Goal: Information Seeking & Learning: Learn about a topic

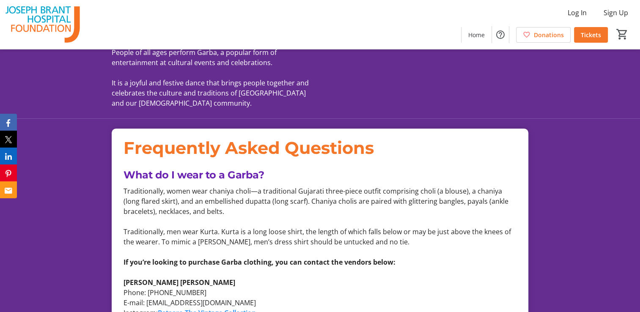
scroll to position [804, 0]
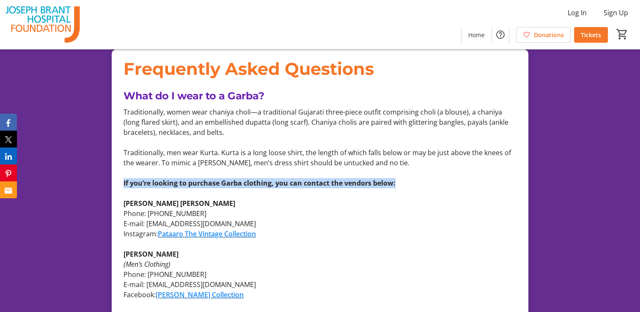
drag, startPoint x: 117, startPoint y: 163, endPoint x: 430, endPoint y: 158, distance: 313.3
click at [430, 158] on mat-card-content "Frequently Asked Questions What do I wear to a Garba? Traditionally, women wear…" at bounding box center [320, 298] width 417 height 496
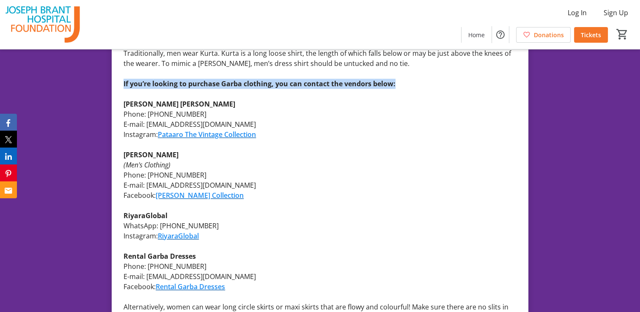
scroll to position [889, 0]
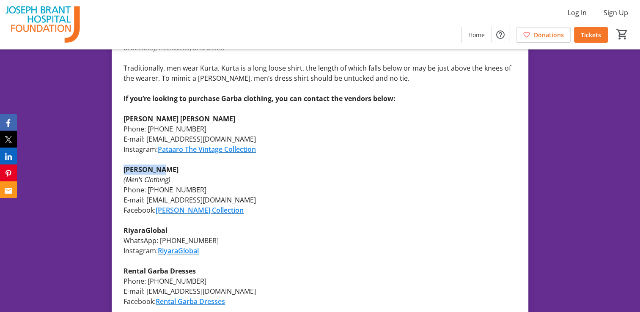
drag, startPoint x: 125, startPoint y: 149, endPoint x: 200, endPoint y: 150, distance: 74.5
click at [200, 165] on p "[PERSON_NAME]" at bounding box center [320, 170] width 393 height 10
drag, startPoint x: 125, startPoint y: 208, endPoint x: 202, endPoint y: 207, distance: 77.0
click at [202, 226] on p "RiyaraGlobal" at bounding box center [320, 231] width 393 height 10
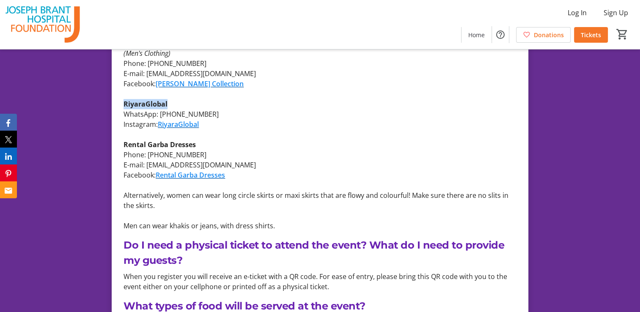
scroll to position [1016, 0]
drag, startPoint x: 121, startPoint y: 123, endPoint x: 261, endPoint y: 124, distance: 139.3
click at [261, 124] on div "Traditionally, women wear chaniya choli—a traditional Gujarati three-piece outf…" at bounding box center [320, 62] width 403 height 335
drag, startPoint x: 261, startPoint y: 124, endPoint x: 290, endPoint y: 150, distance: 39.0
click at [290, 150] on div "Traditionally, women wear chaniya choli—a traditional Gujarati three-piece outf…" at bounding box center [320, 62] width 393 height 335
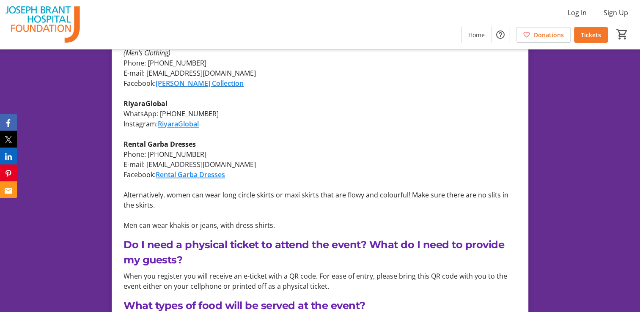
click at [145, 190] on span "Alternatively, women can wear long circle skirts or maxi skirts that are flowy …" at bounding box center [316, 199] width 385 height 19
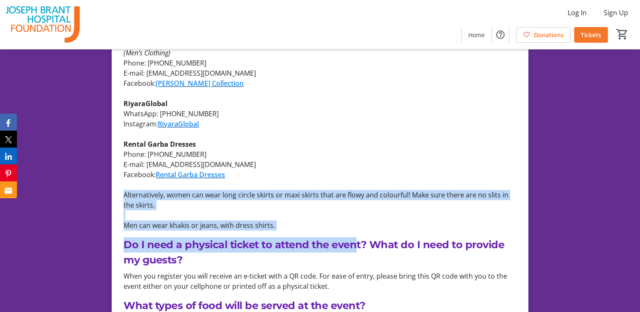
drag, startPoint x: 113, startPoint y: 175, endPoint x: 352, endPoint y: 212, distance: 242.5
click at [352, 212] on mat-card-content "Frequently Asked Questions What do I wear to a Garba? Traditionally, women wear…" at bounding box center [320, 86] width 417 height 496
click at [261, 237] on p "Do I need a physical ticket to attend the event? What do I need to provide my g…" at bounding box center [320, 252] width 393 height 30
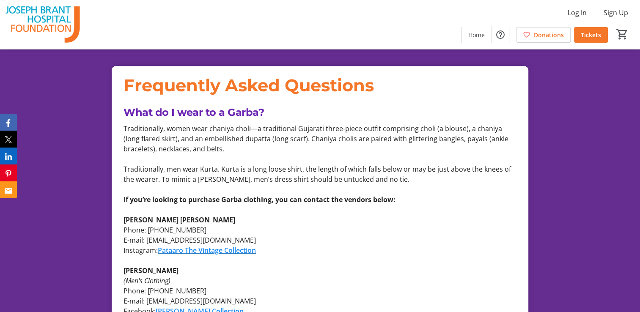
scroll to position [889, 0]
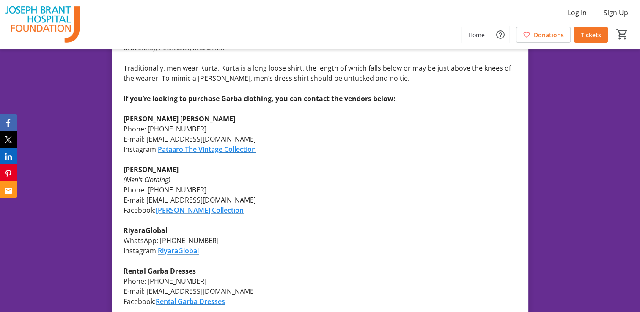
click at [183, 215] on p at bounding box center [320, 220] width 393 height 10
click at [183, 206] on link "[PERSON_NAME] Collection" at bounding box center [200, 210] width 88 height 9
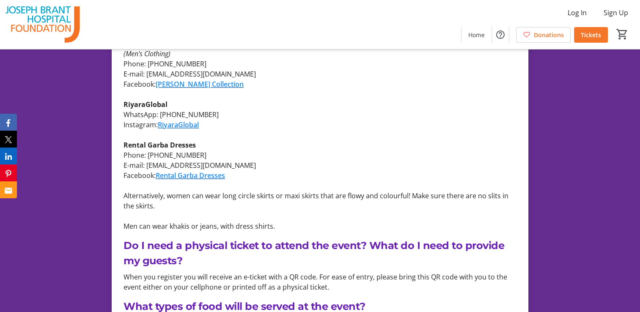
scroll to position [1016, 0]
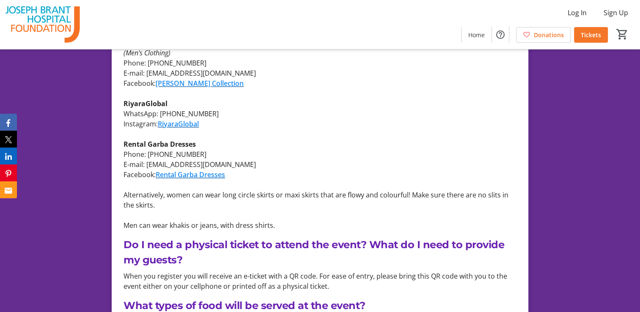
click at [211, 170] on link "Rental Garba Dresses" at bounding box center [190, 174] width 69 height 9
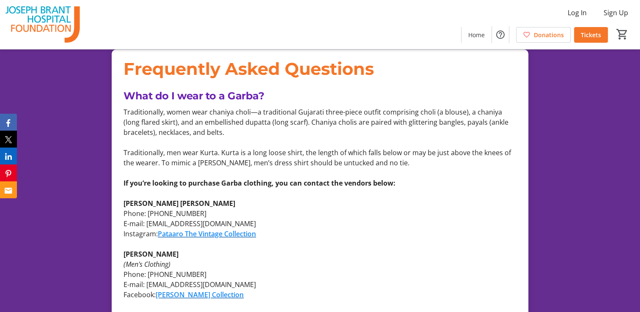
click at [214, 229] on link "Pataaro The Vintage Collection" at bounding box center [207, 233] width 98 height 9
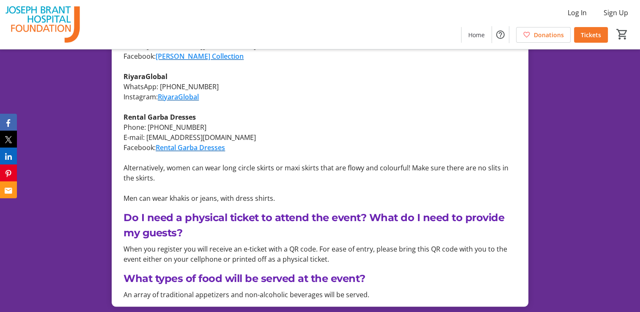
scroll to position [1058, 0]
